Goal: Transaction & Acquisition: Subscribe to service/newsletter

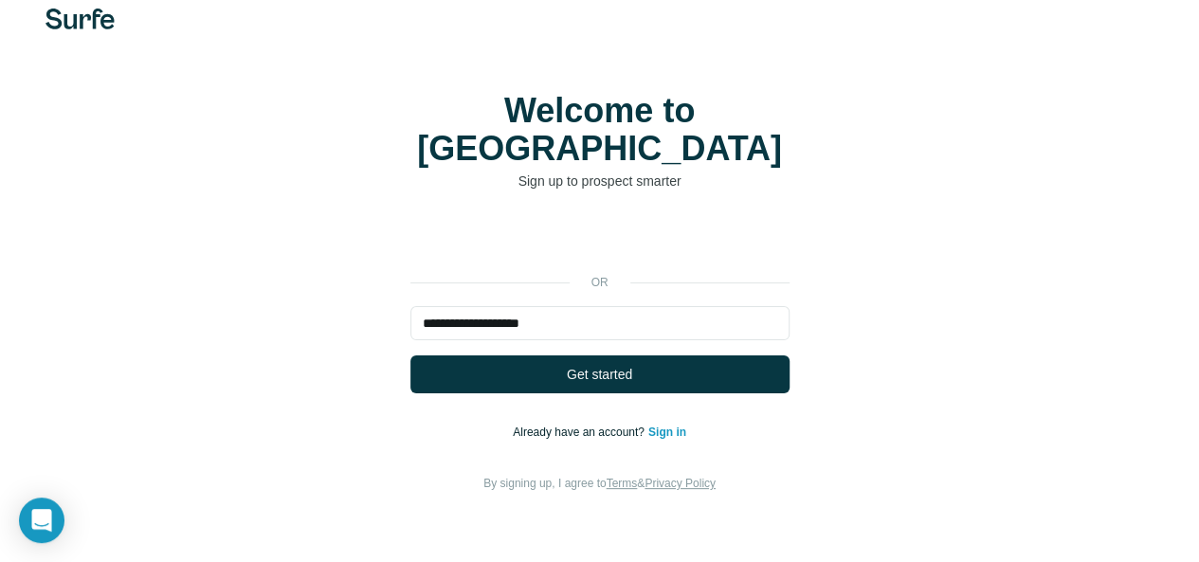
click at [567, 365] on span "Get started" at bounding box center [599, 374] width 65 height 19
